Goal: Task Accomplishment & Management: Use online tool/utility

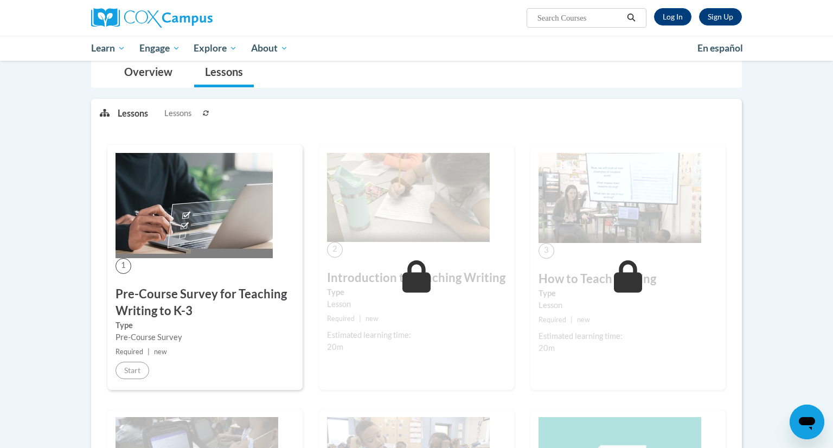
scroll to position [100, 0]
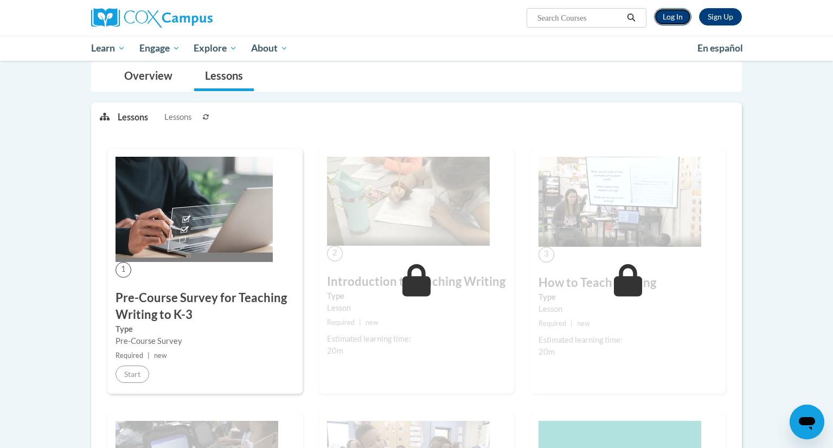
click at [672, 17] on link "Log In" at bounding box center [672, 16] width 37 height 17
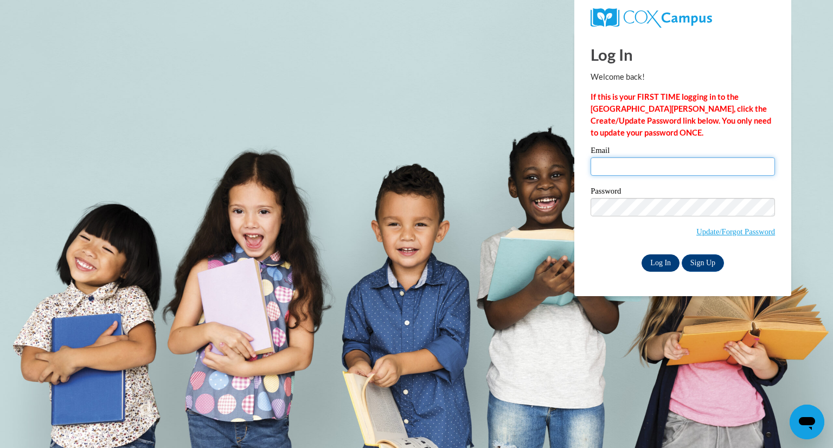
type input "pgillick@greenfield.k12.wi.us"
click at [660, 261] on input "Log In" at bounding box center [661, 262] width 38 height 17
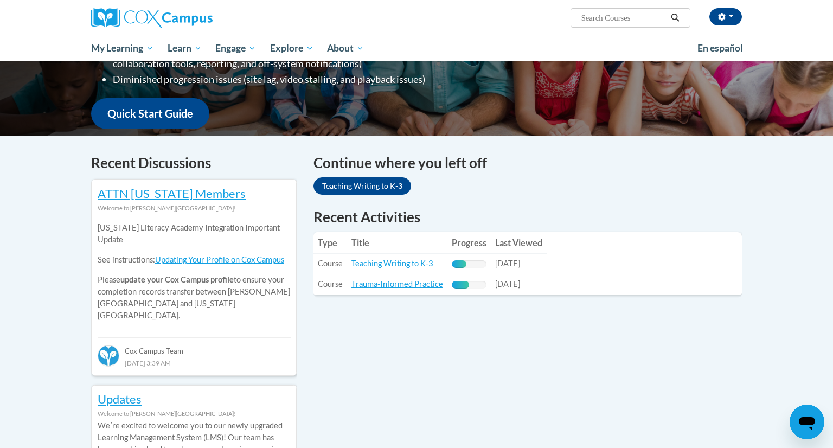
scroll to position [242, 0]
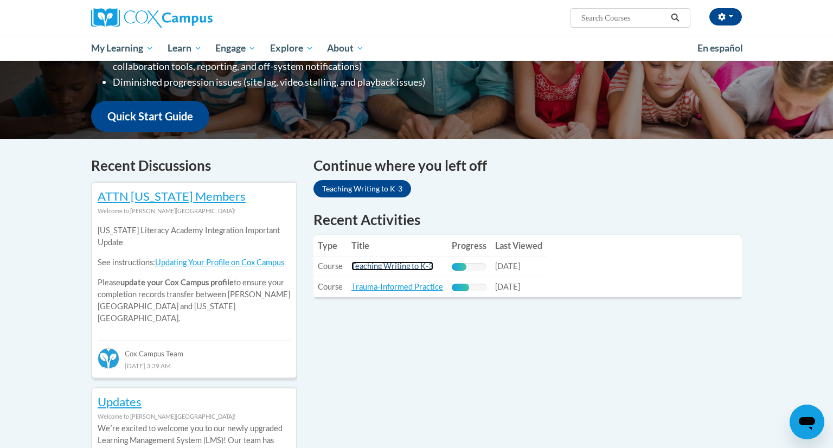
click at [396, 267] on link "Teaching Writing to K-3" at bounding box center [393, 266] width 82 height 9
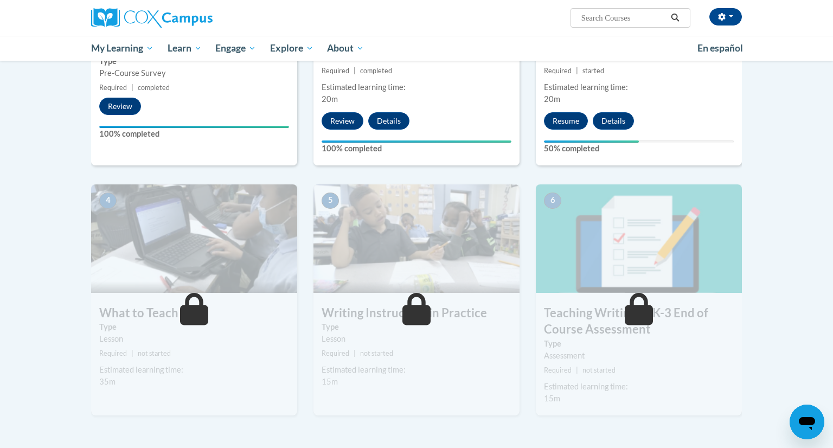
scroll to position [382, 0]
click at [567, 119] on button "Resume" at bounding box center [566, 120] width 44 height 17
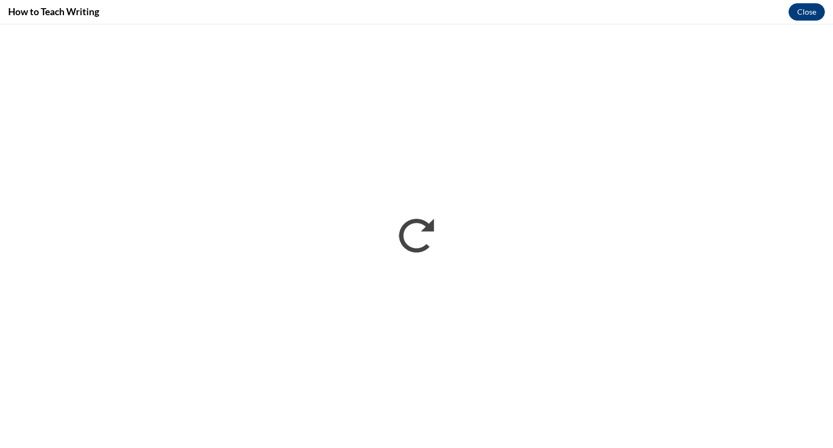
scroll to position [0, 0]
click at [807, 11] on button "Close" at bounding box center [807, 11] width 36 height 17
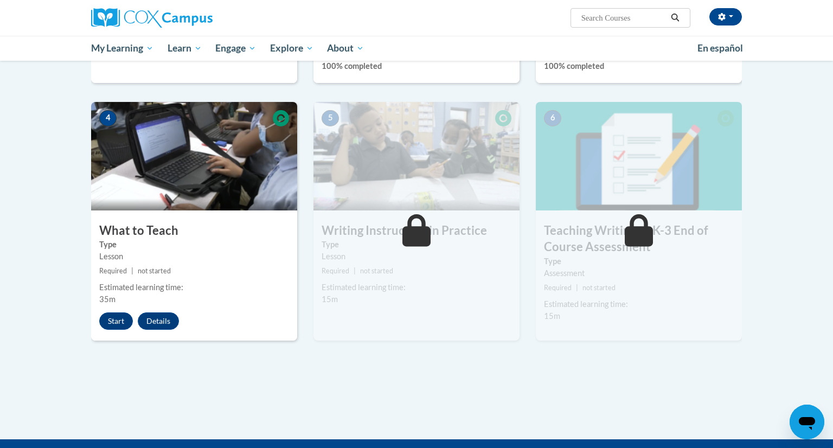
scroll to position [456, 0]
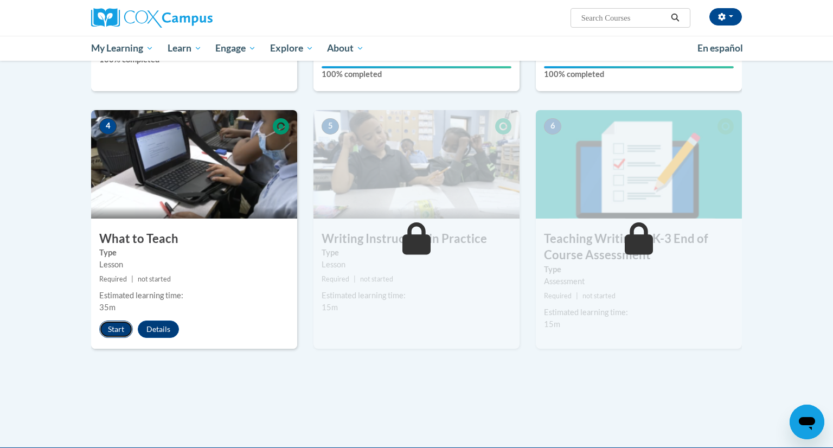
click at [111, 330] on button "Start" at bounding box center [116, 329] width 34 height 17
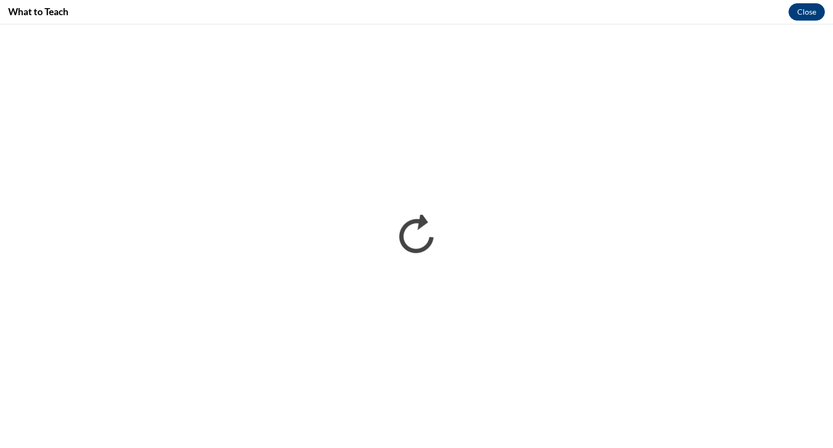
scroll to position [0, 0]
